Goal: Task Accomplishment & Management: Complete application form

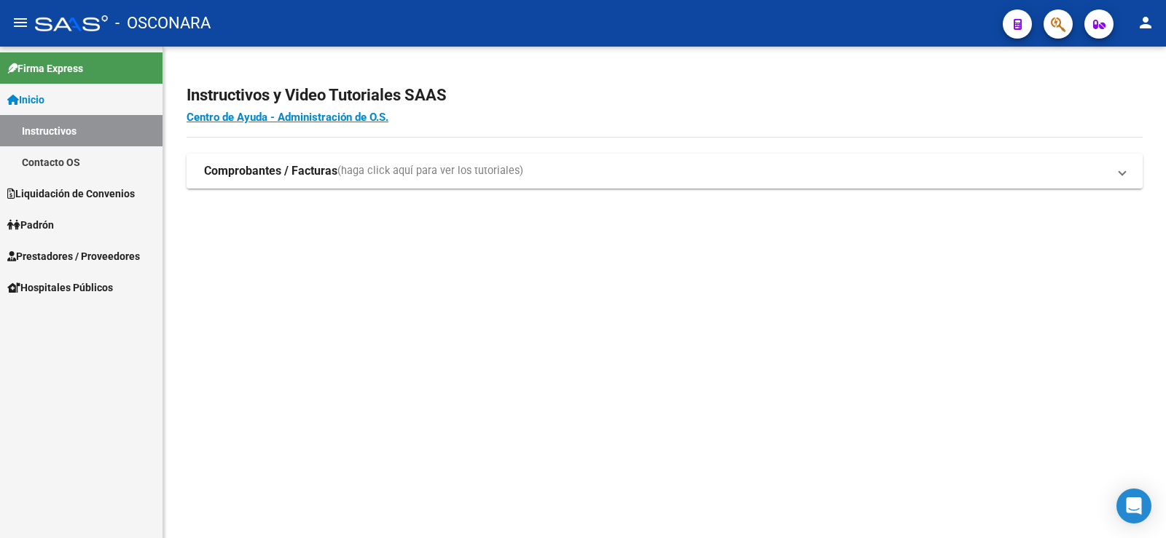
click at [93, 200] on span "Liquidación de Convenios" at bounding box center [70, 194] width 127 height 16
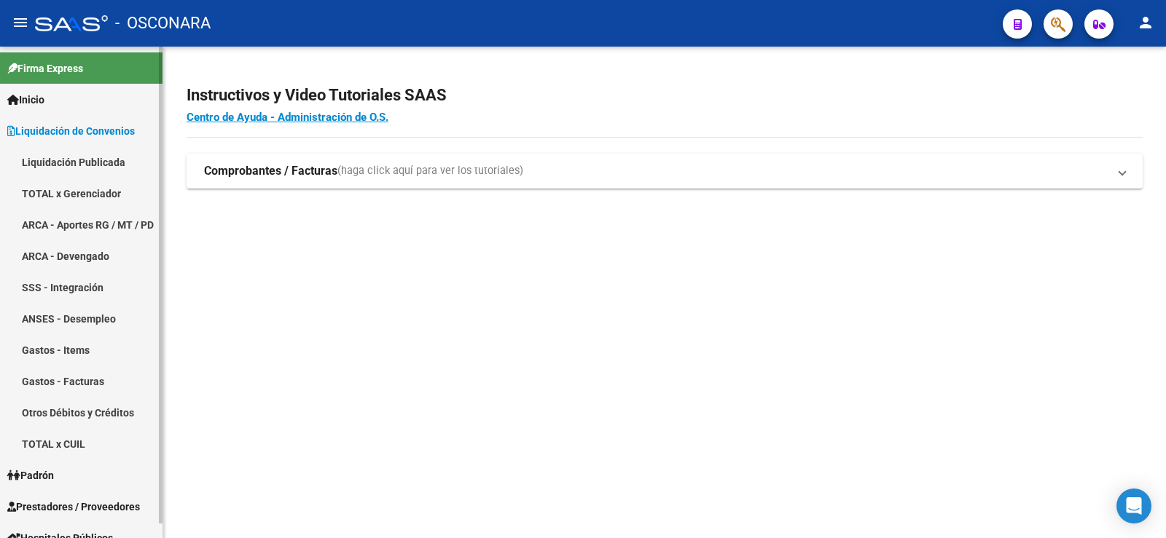
click at [95, 189] on link "TOTAL x Gerenciador" at bounding box center [81, 193] width 162 height 31
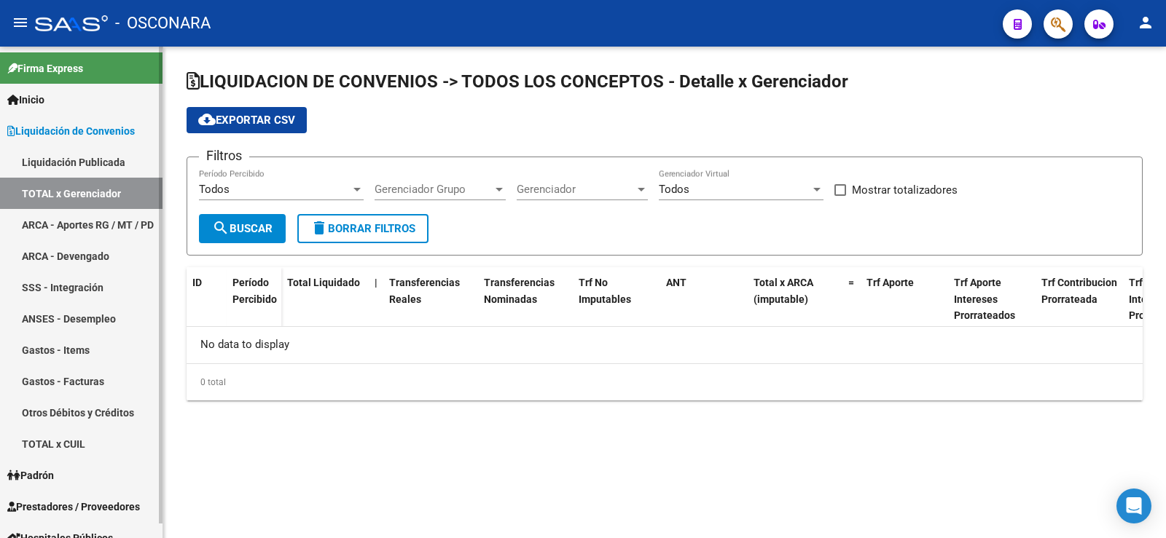
checkbox input "true"
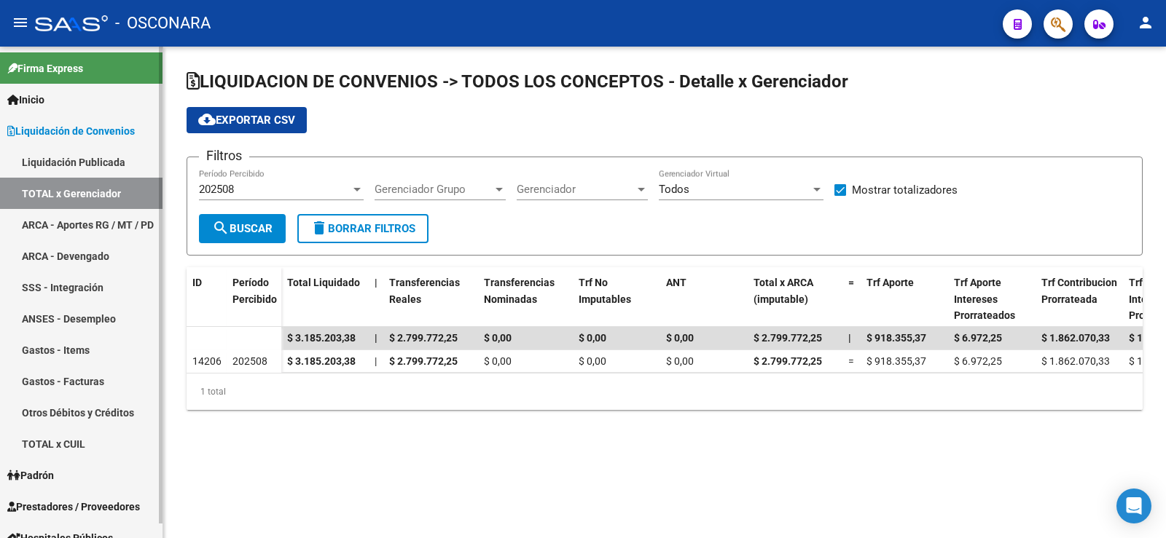
click at [68, 342] on link "Gastos - Items" at bounding box center [81, 349] width 162 height 31
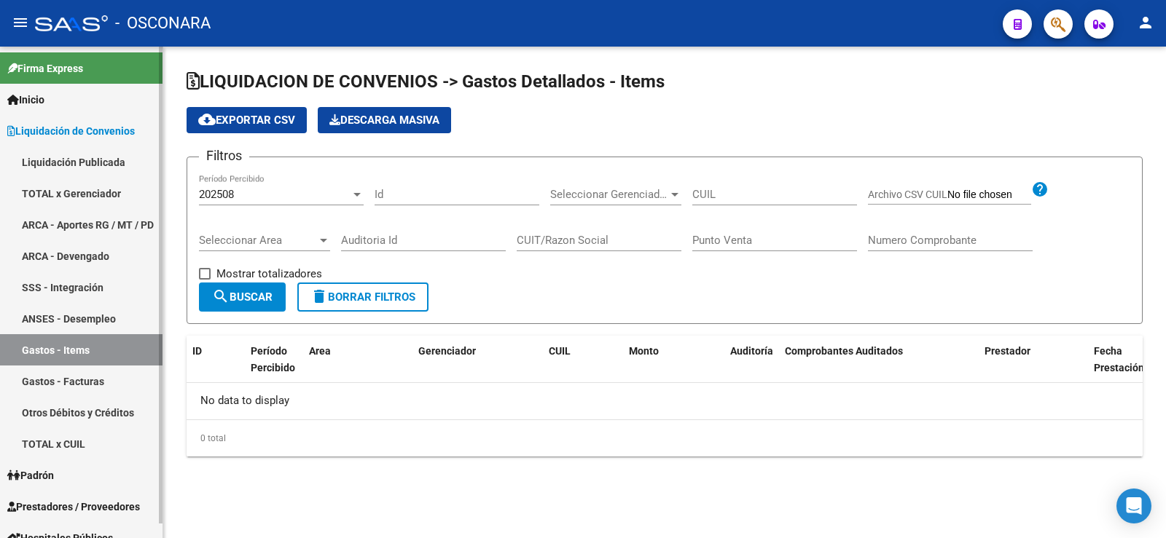
click at [52, 287] on link "SSS - Integración" at bounding box center [81, 287] width 162 height 31
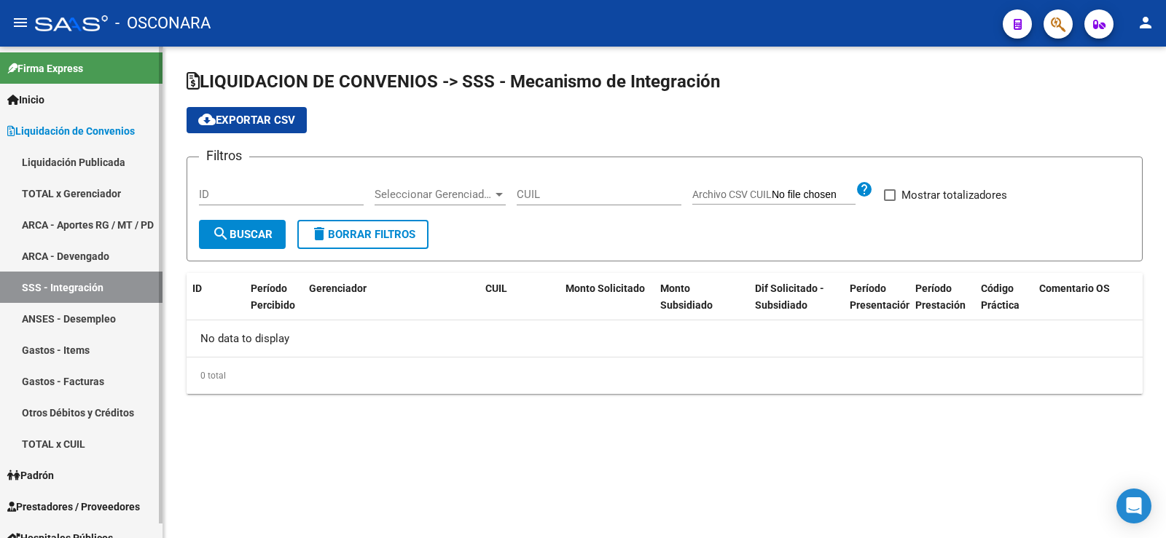
checkbox input "true"
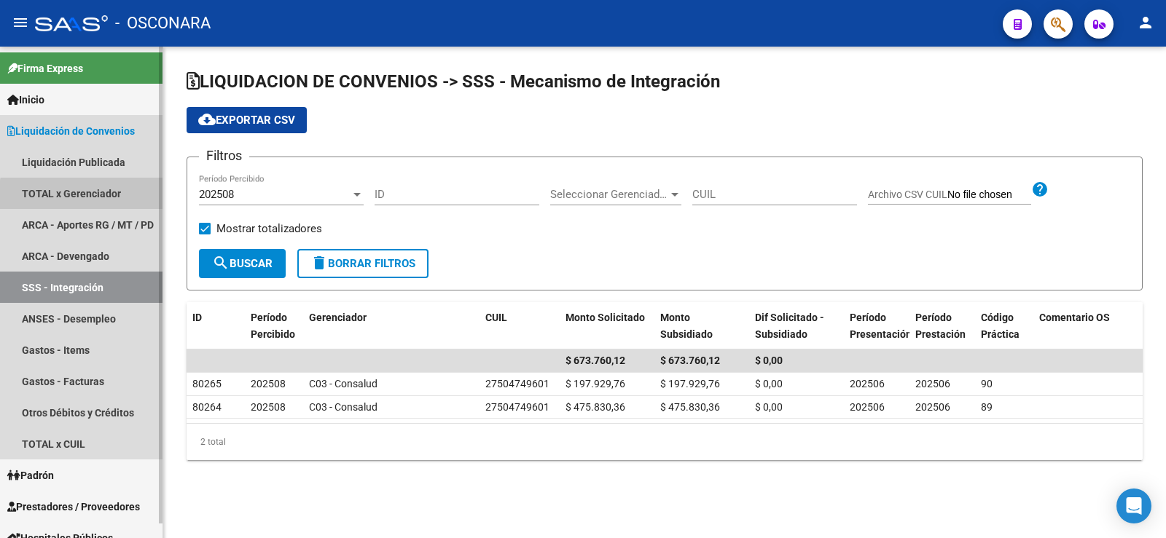
click at [107, 197] on link "TOTAL x Gerenciador" at bounding box center [81, 193] width 162 height 31
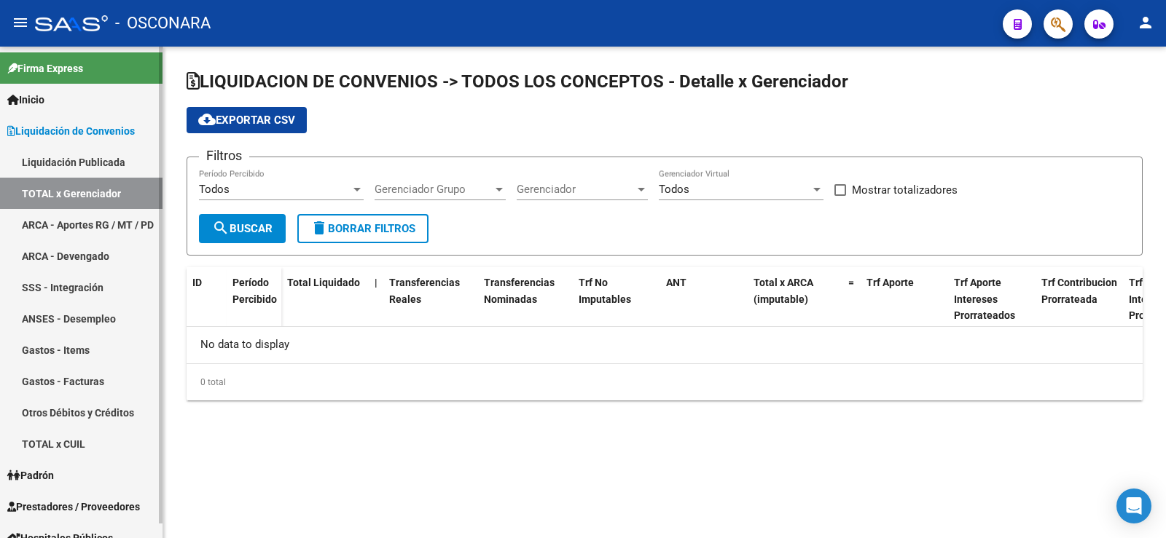
checkbox input "true"
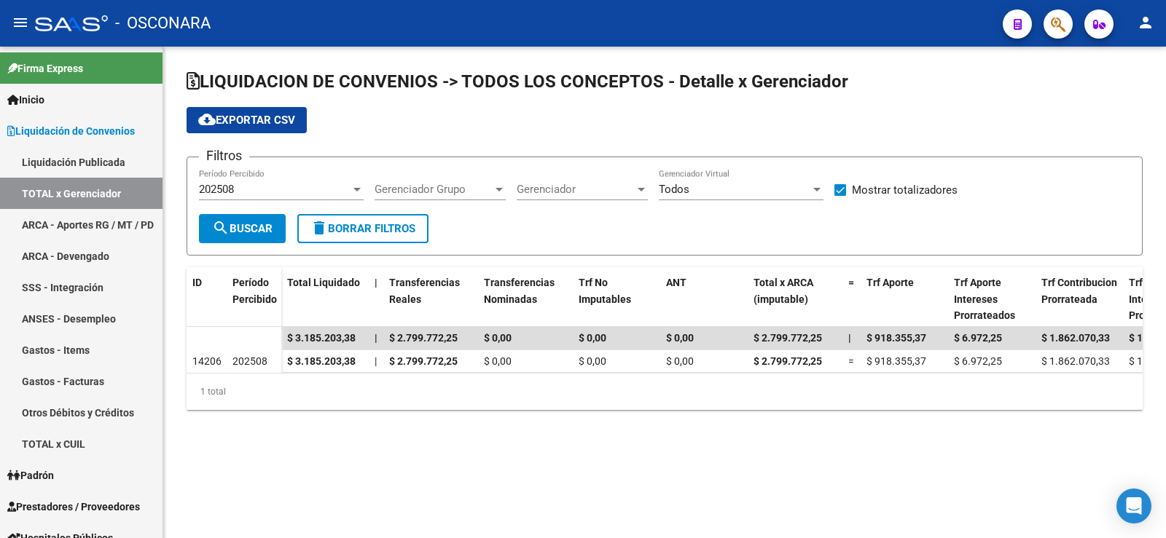
click at [230, 110] on button "cloud_download Exportar CSV" at bounding box center [247, 120] width 120 height 26
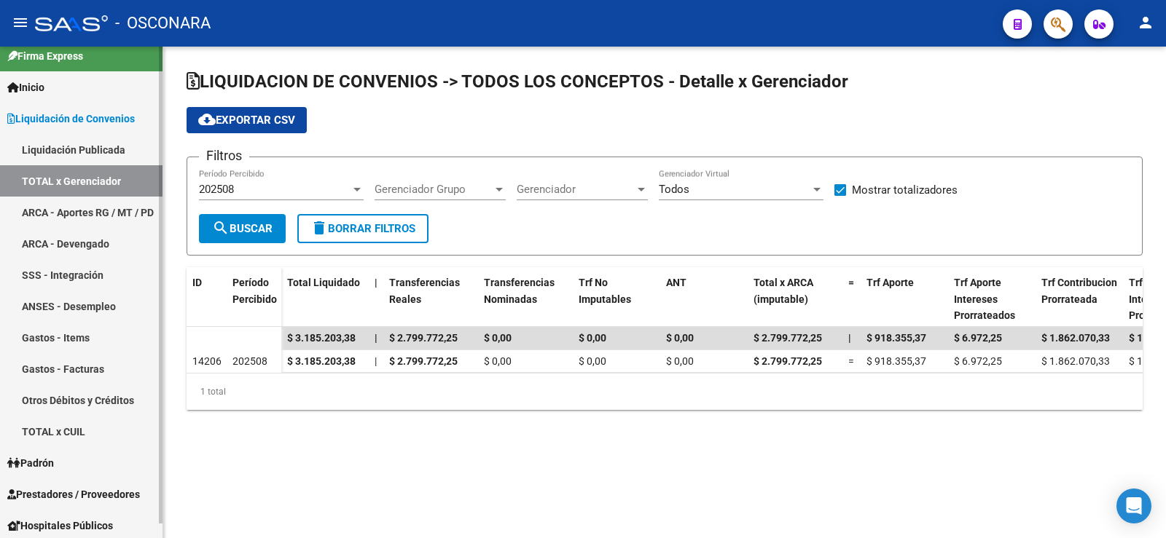
scroll to position [15, 0]
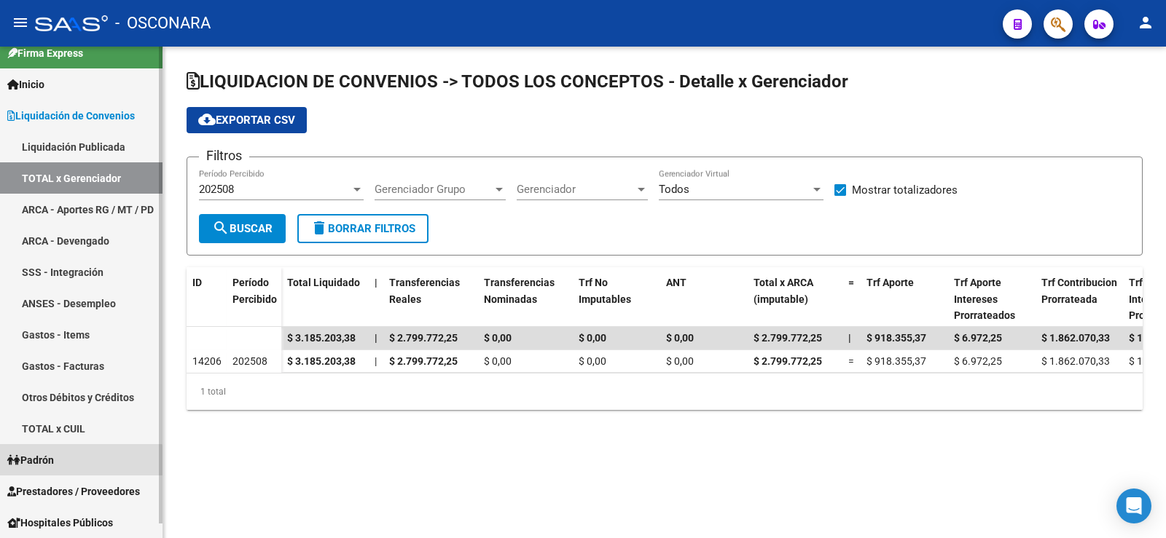
click at [74, 468] on link "Padrón" at bounding box center [81, 459] width 162 height 31
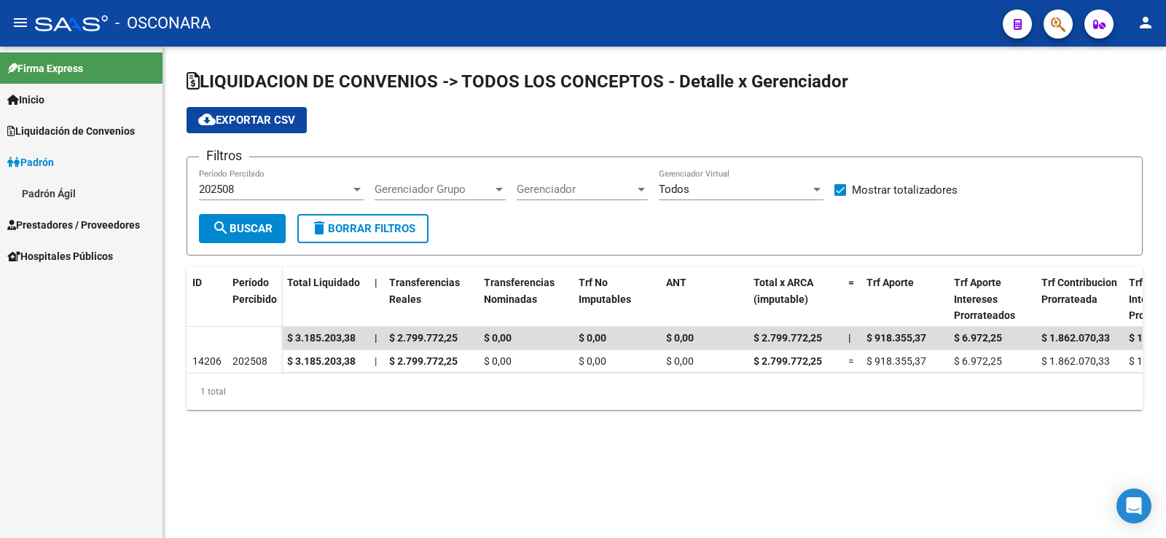
scroll to position [0, 0]
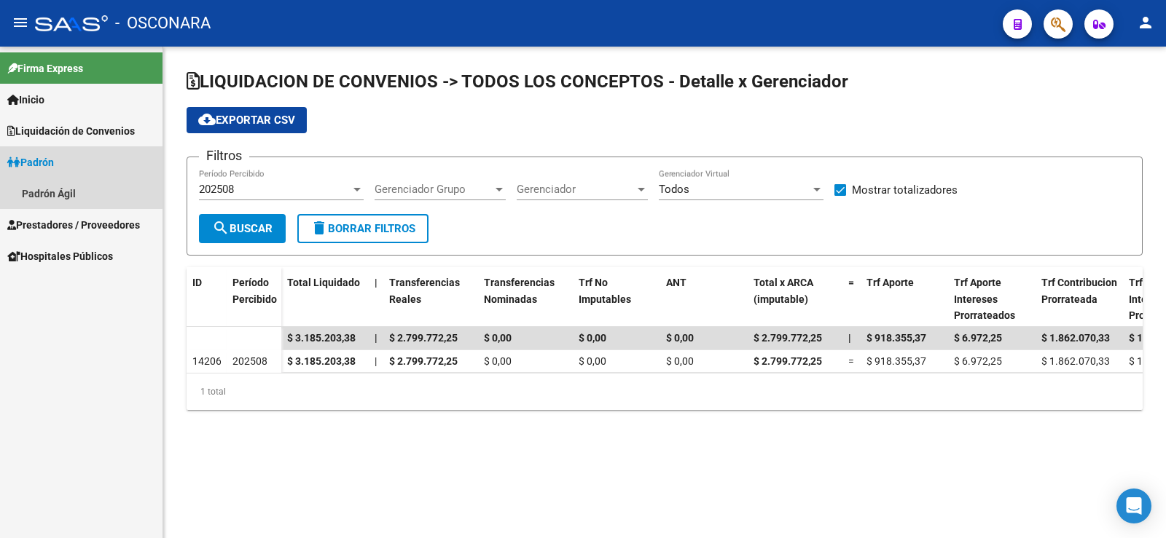
click at [70, 166] on link "Padrón" at bounding box center [81, 161] width 162 height 31
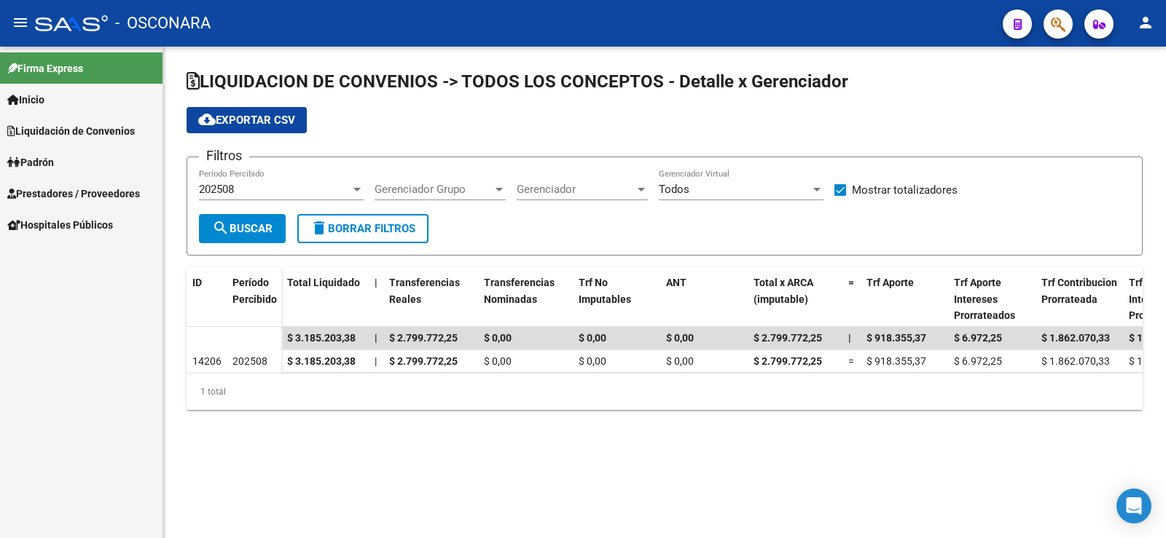
click at [83, 139] on link "Liquidación de Convenios" at bounding box center [81, 130] width 162 height 31
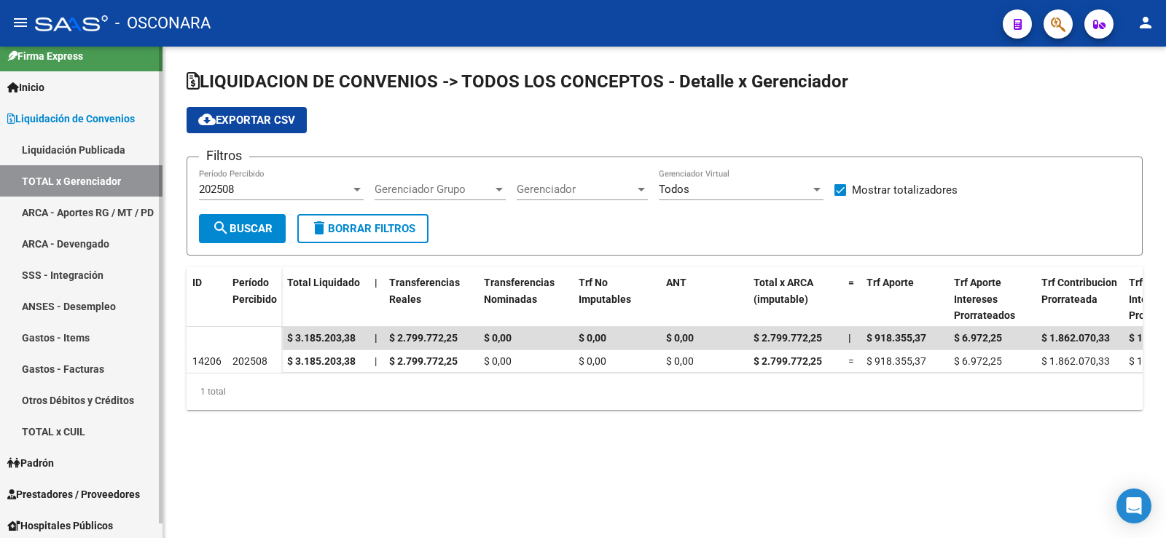
scroll to position [15, 0]
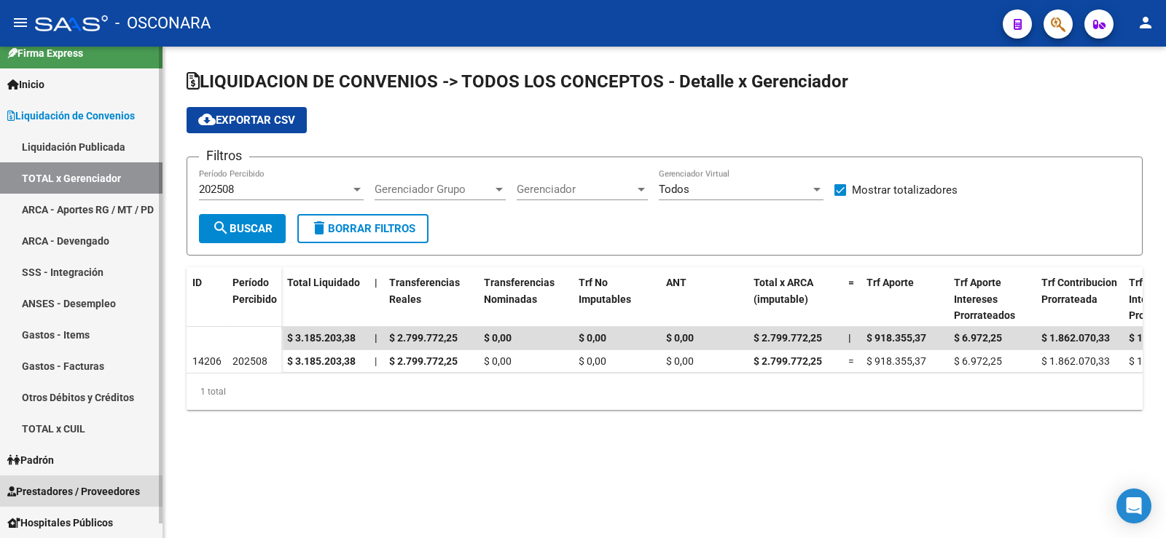
click at [100, 495] on span "Prestadores / Proveedores" at bounding box center [73, 492] width 133 height 16
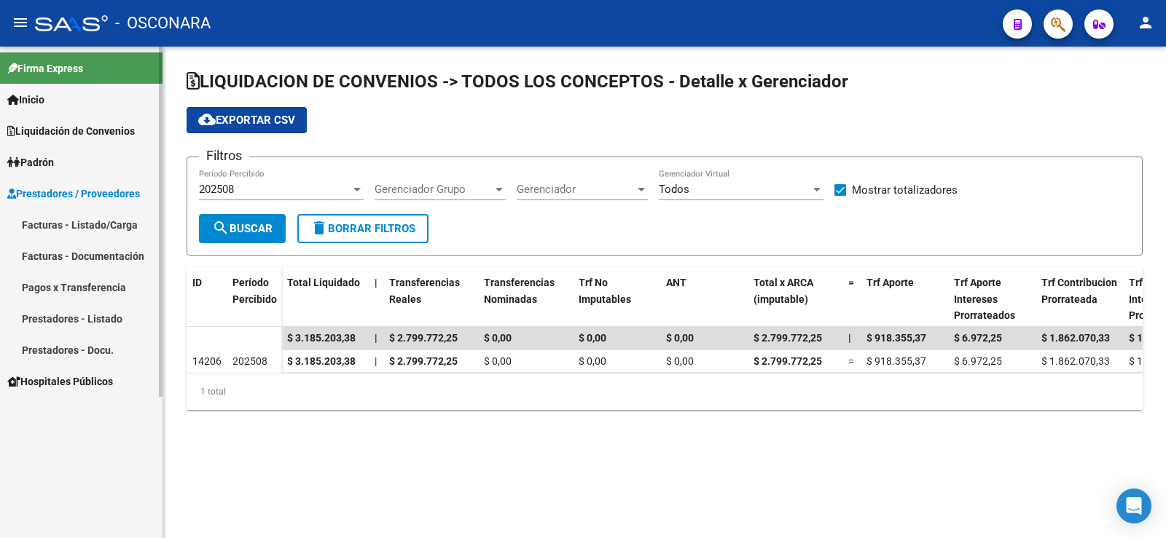
scroll to position [0, 0]
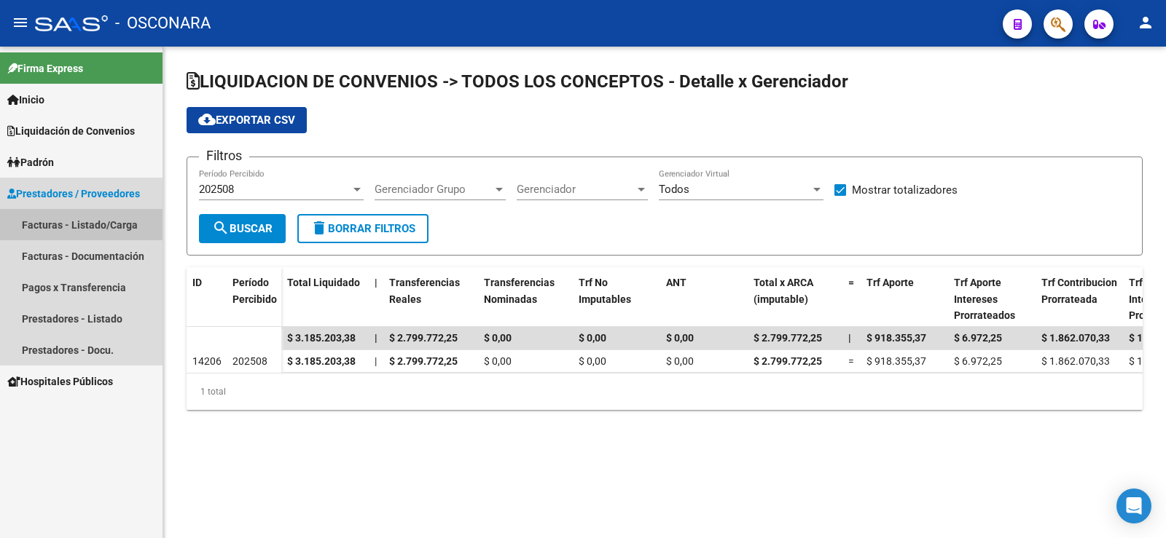
click at [85, 219] on link "Facturas - Listado/Carga" at bounding box center [81, 224] width 162 height 31
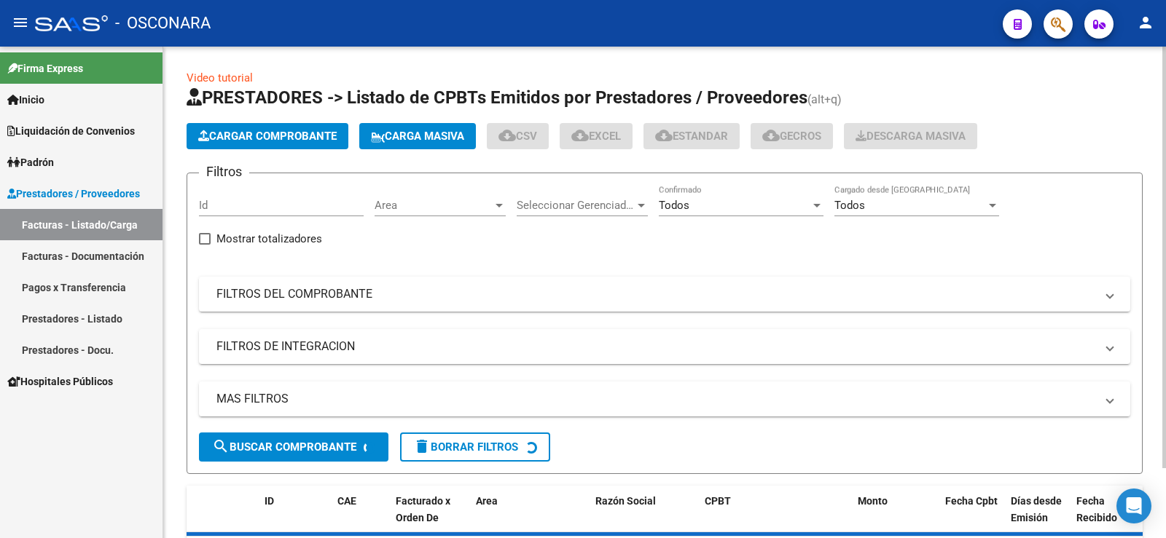
click at [211, 145] on button "Cargar Comprobante" at bounding box center [268, 136] width 162 height 26
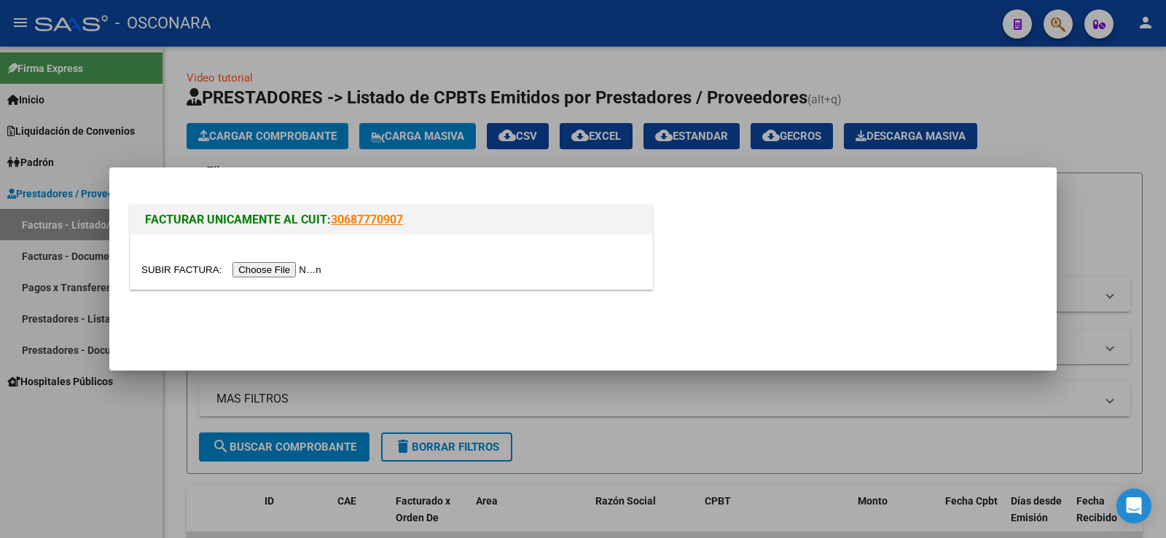
click at [251, 264] on input "file" at bounding box center [233, 269] width 184 height 15
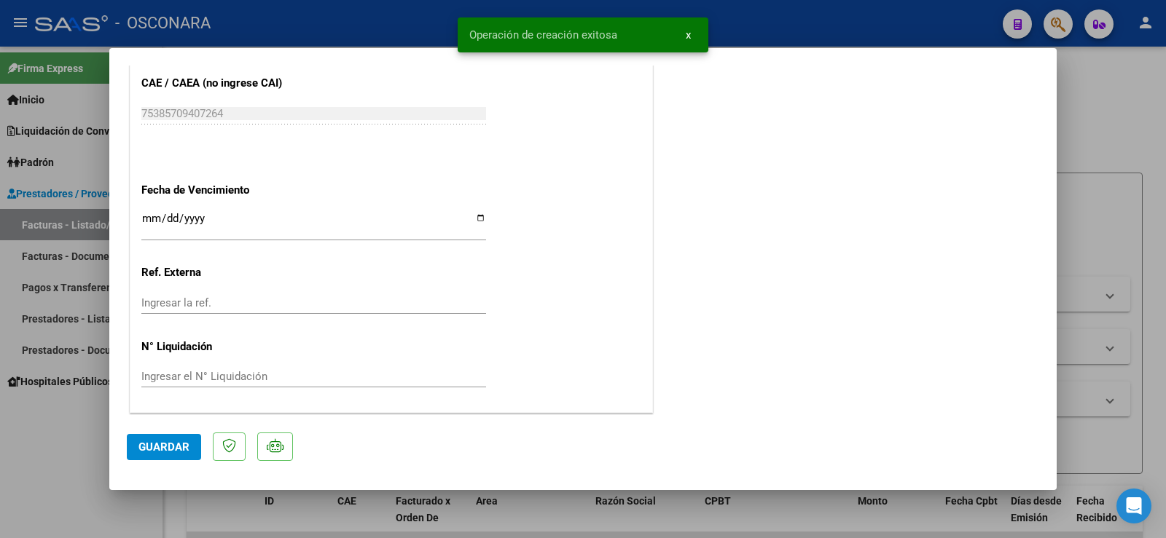
scroll to position [814, 0]
click at [170, 441] on span "Guardar" at bounding box center [163, 447] width 51 height 13
click at [170, 445] on span "Guardar" at bounding box center [163, 447] width 51 height 13
click at [111, 445] on mat-dialog-container "COMPROBANTE VER COMPROBANTE ESTADO: Recibida. En proceso de confirmacion/acepta…" at bounding box center [582, 269] width 947 height 442
click at [98, 433] on div at bounding box center [583, 269] width 1166 height 538
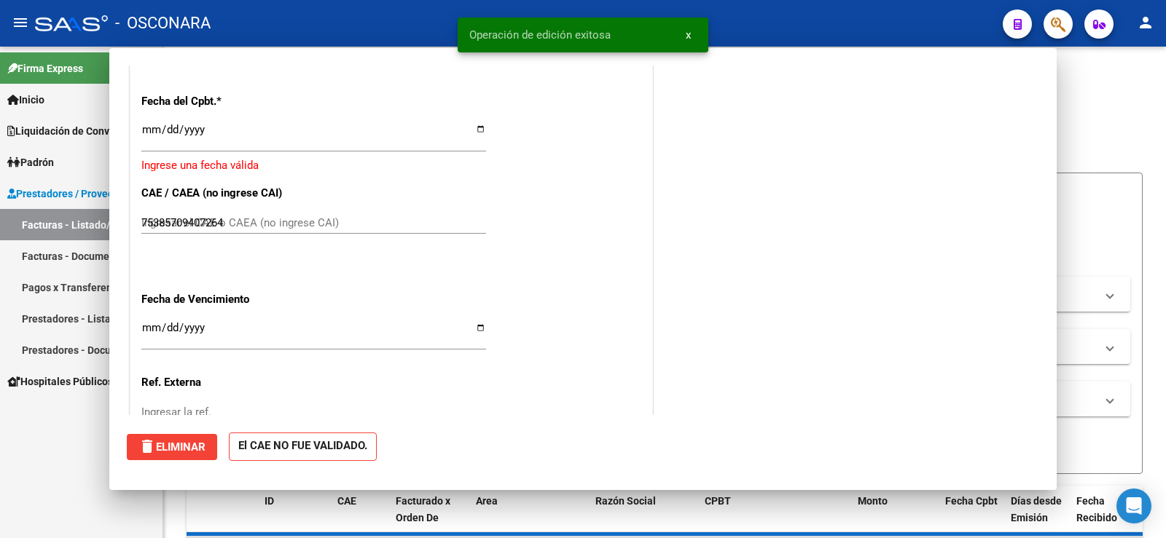
type input "$ 0,00"
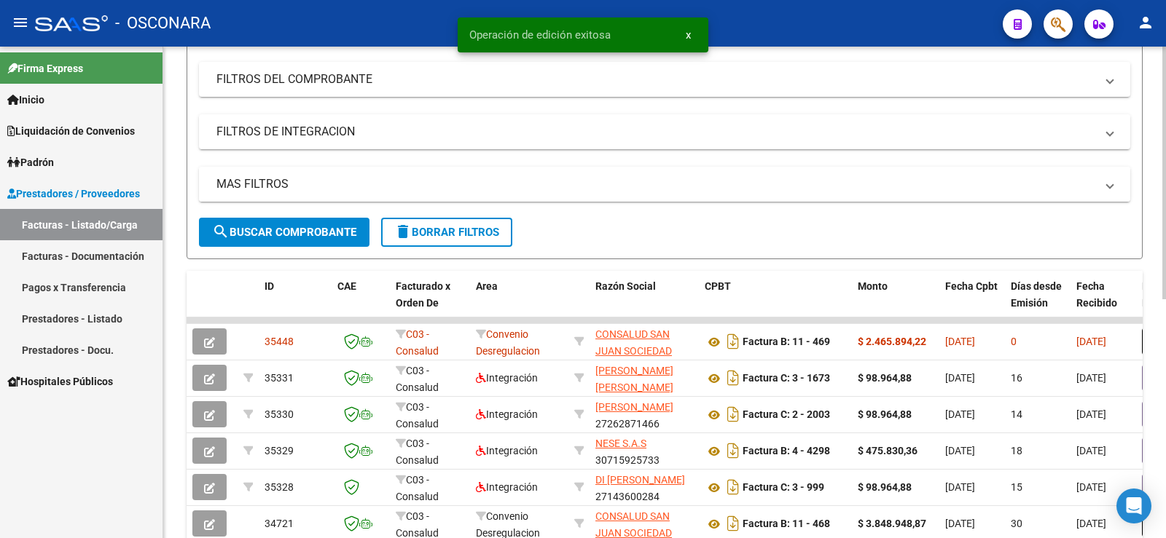
scroll to position [219, 0]
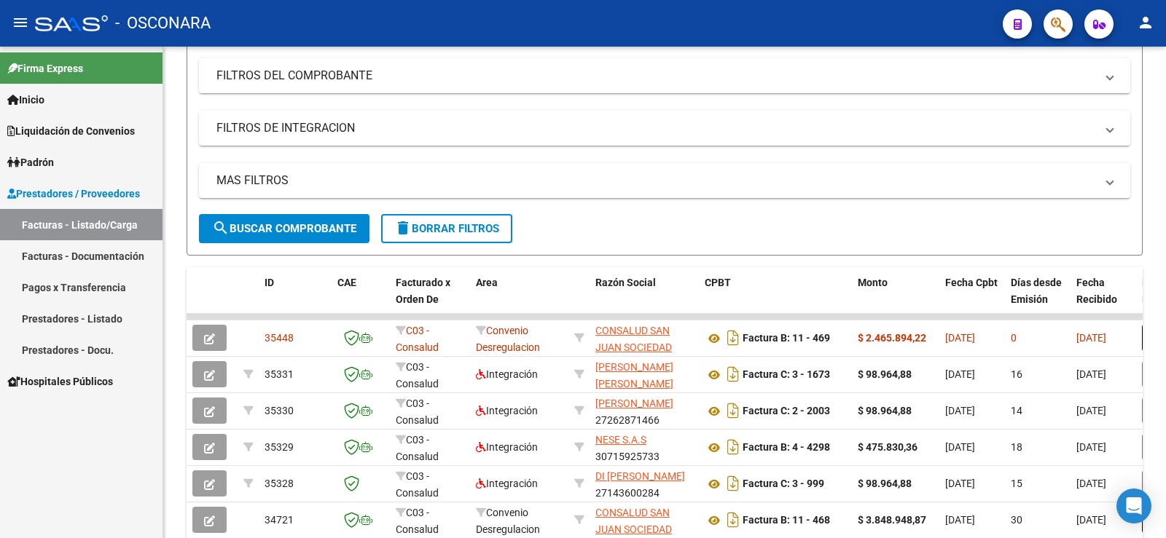
click at [71, 135] on span "Liquidación de Convenios" at bounding box center [70, 131] width 127 height 16
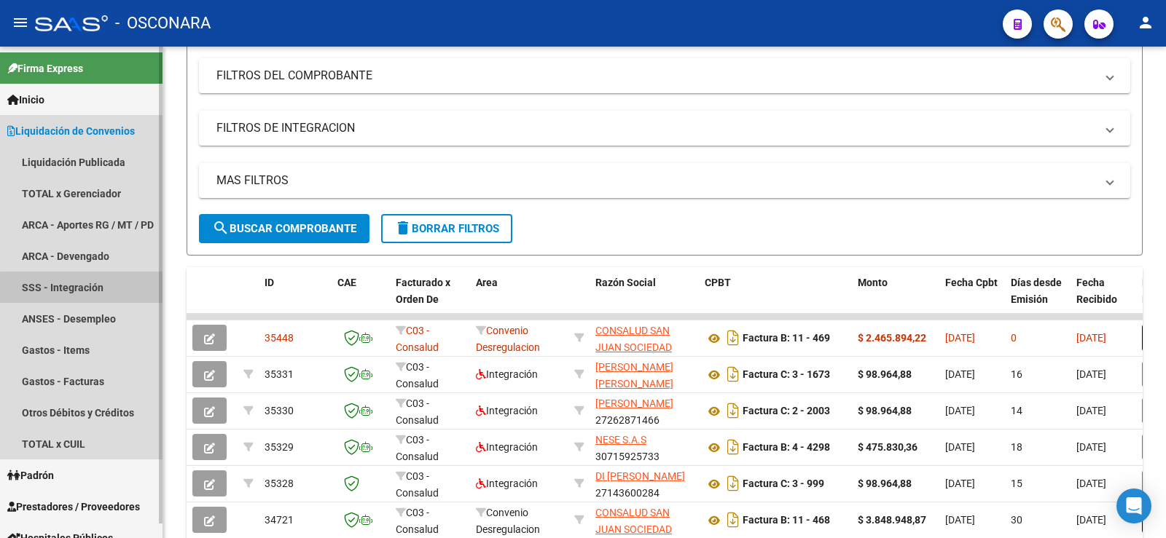
click at [90, 293] on link "SSS - Integración" at bounding box center [81, 287] width 162 height 31
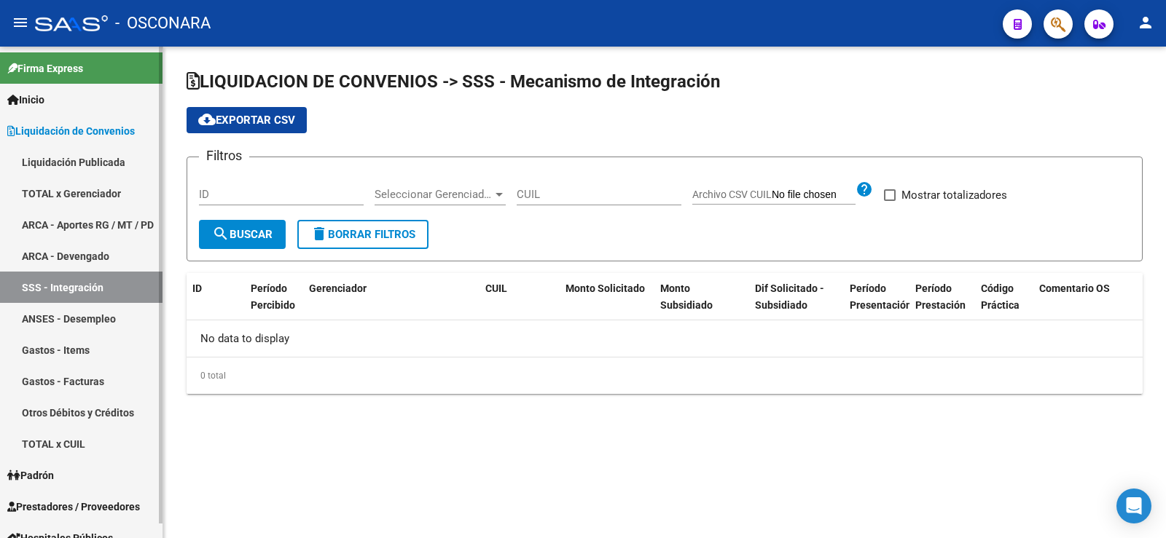
checkbox input "true"
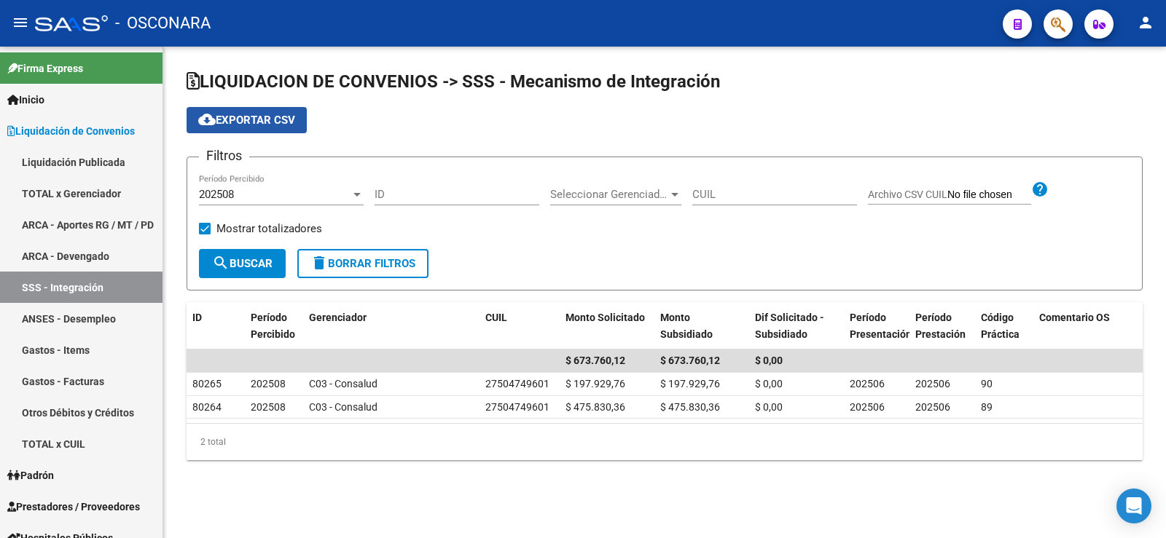
click at [252, 124] on span "cloud_download Exportar CSV" at bounding box center [246, 120] width 97 height 13
